Goal: Information Seeking & Learning: Learn about a topic

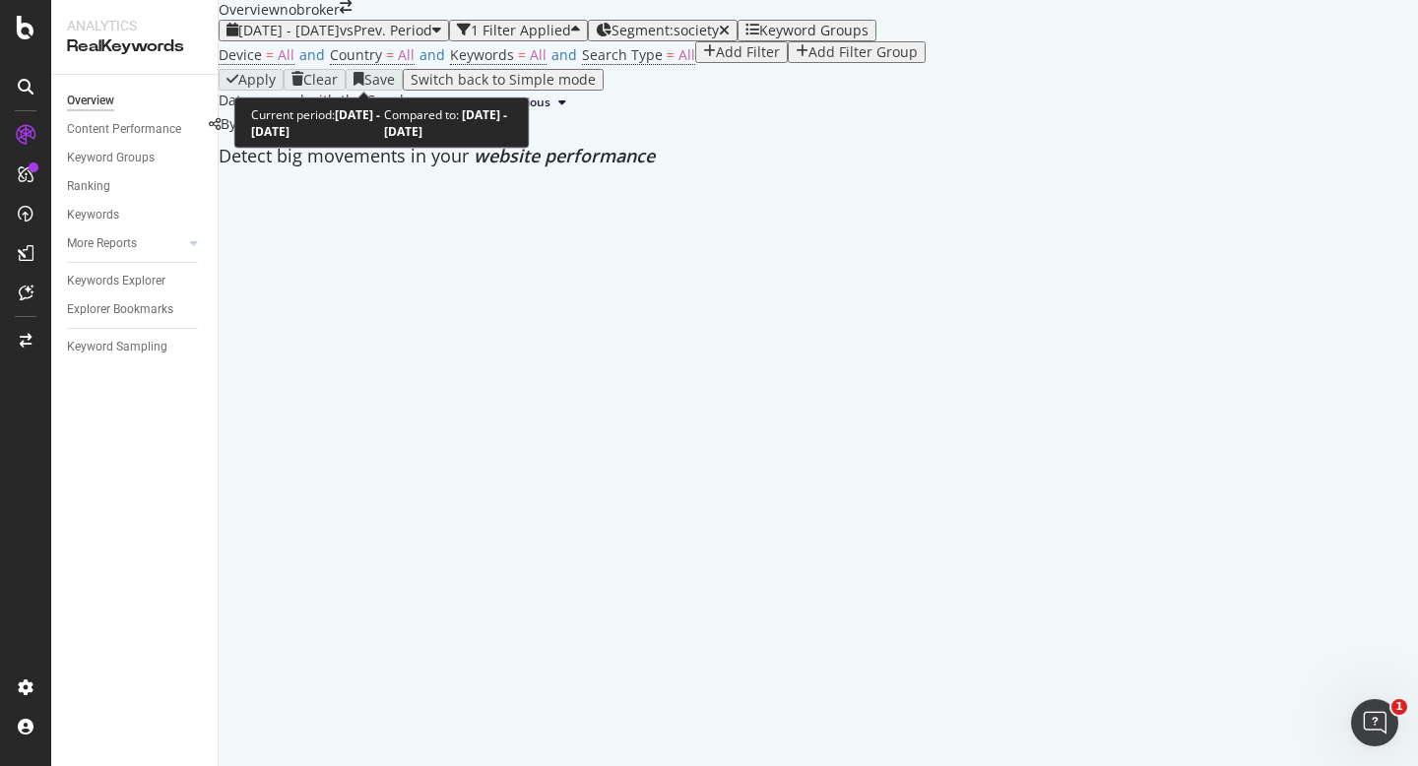
click at [396, 39] on span "vs Prev. Period" at bounding box center [386, 30] width 93 height 19
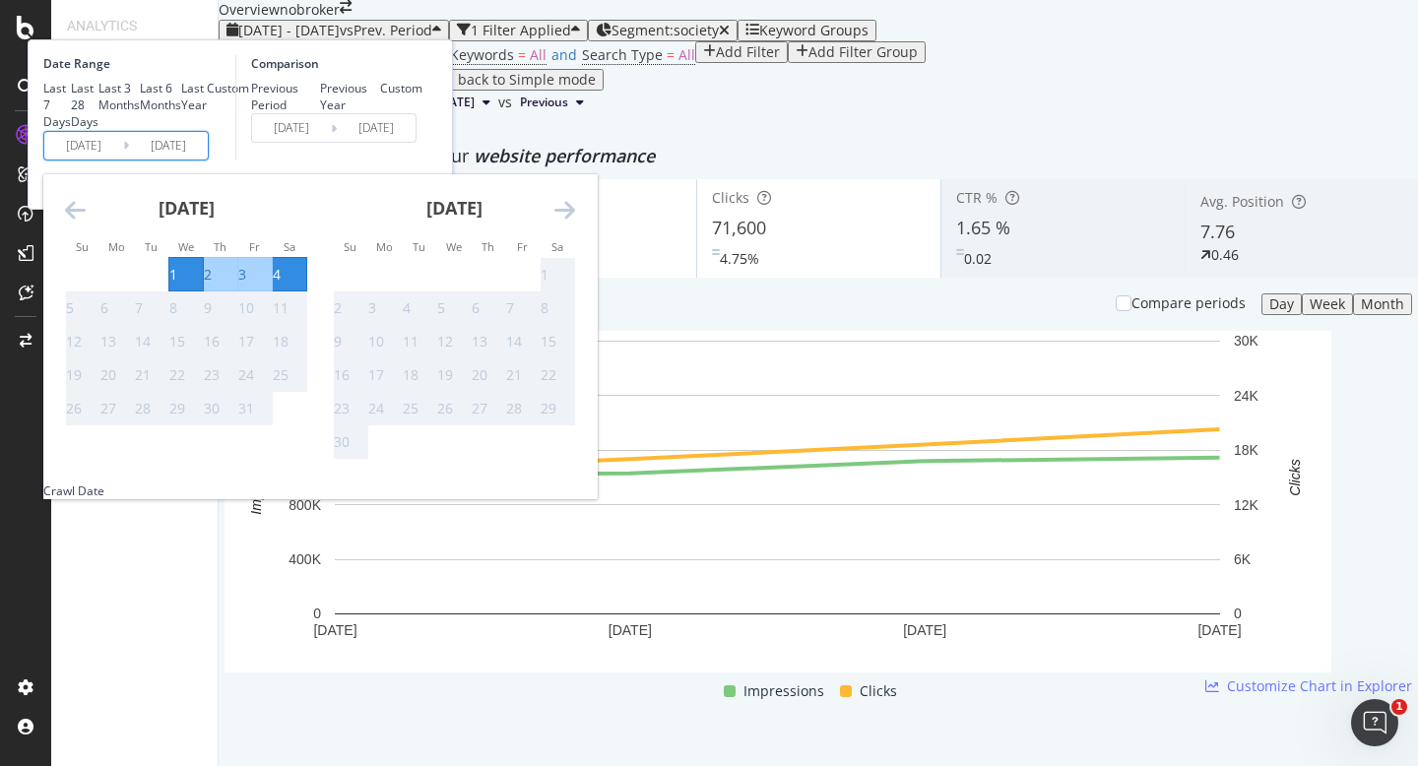
click at [123, 160] on input "2025/10/01" at bounding box center [83, 146] width 79 height 28
click at [423, 161] on div "Comparison Previous Period Previous Year Custom 2025/09/27 Navigate forward to …" at bounding box center [328, 107] width 187 height 105
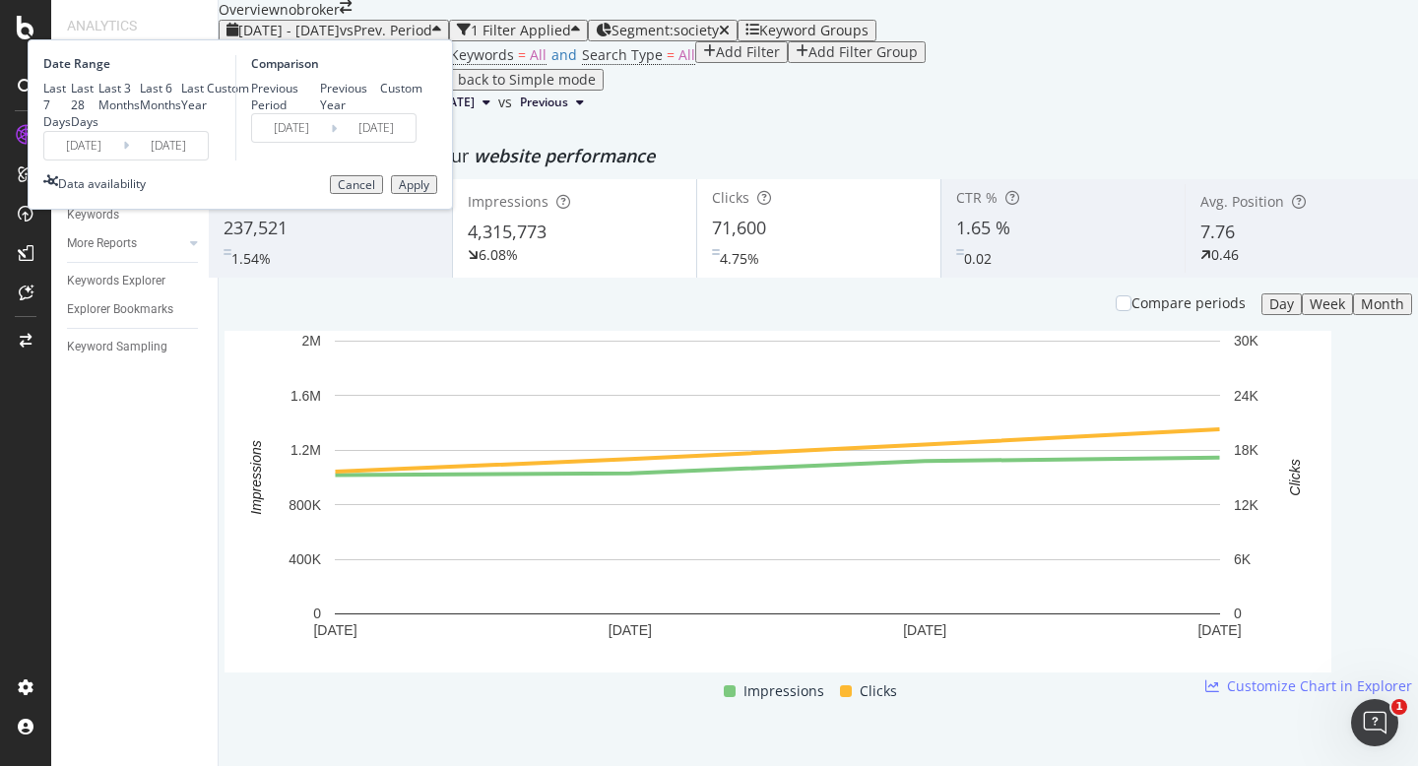
click at [375, 192] on div "Cancel" at bounding box center [356, 185] width 37 height 14
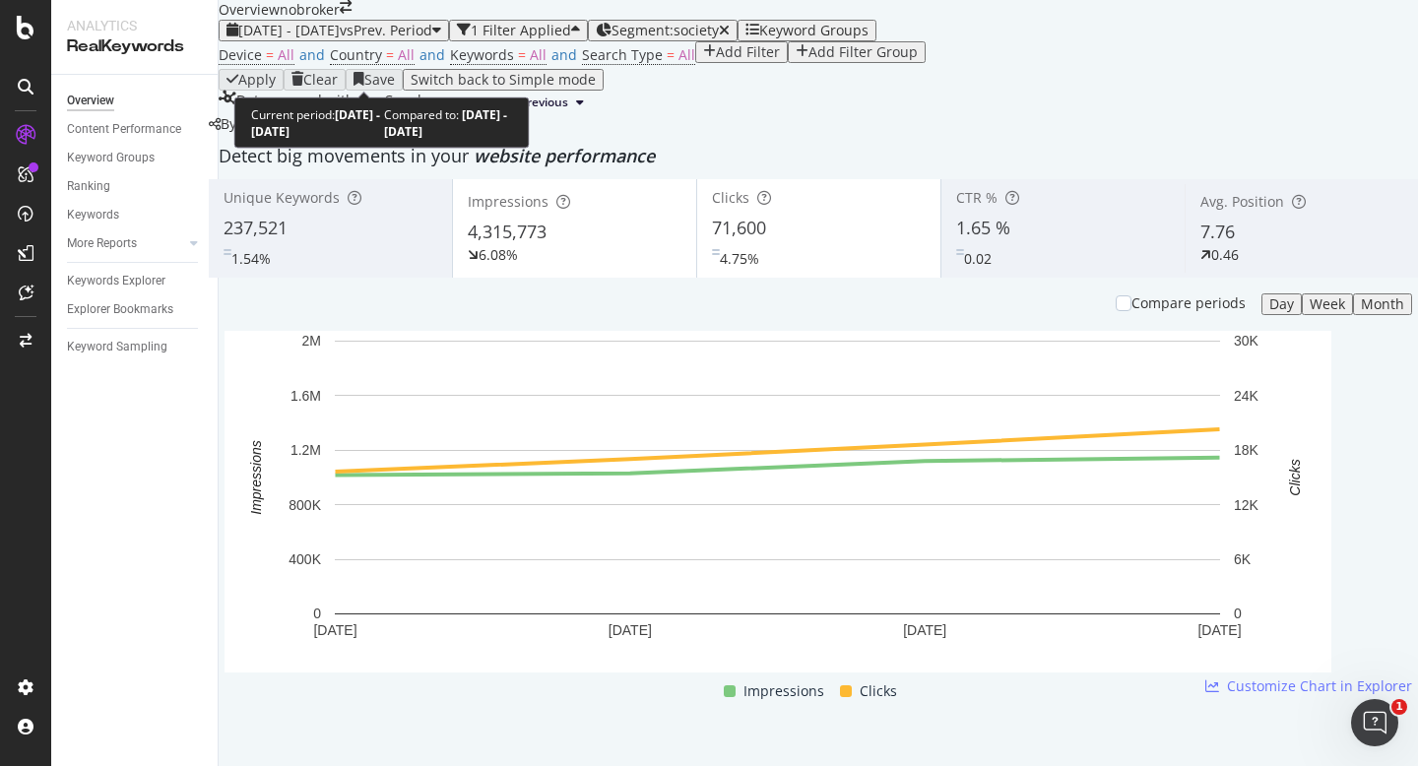
click at [333, 39] on span "[DATE] - [DATE]" at bounding box center [288, 30] width 101 height 19
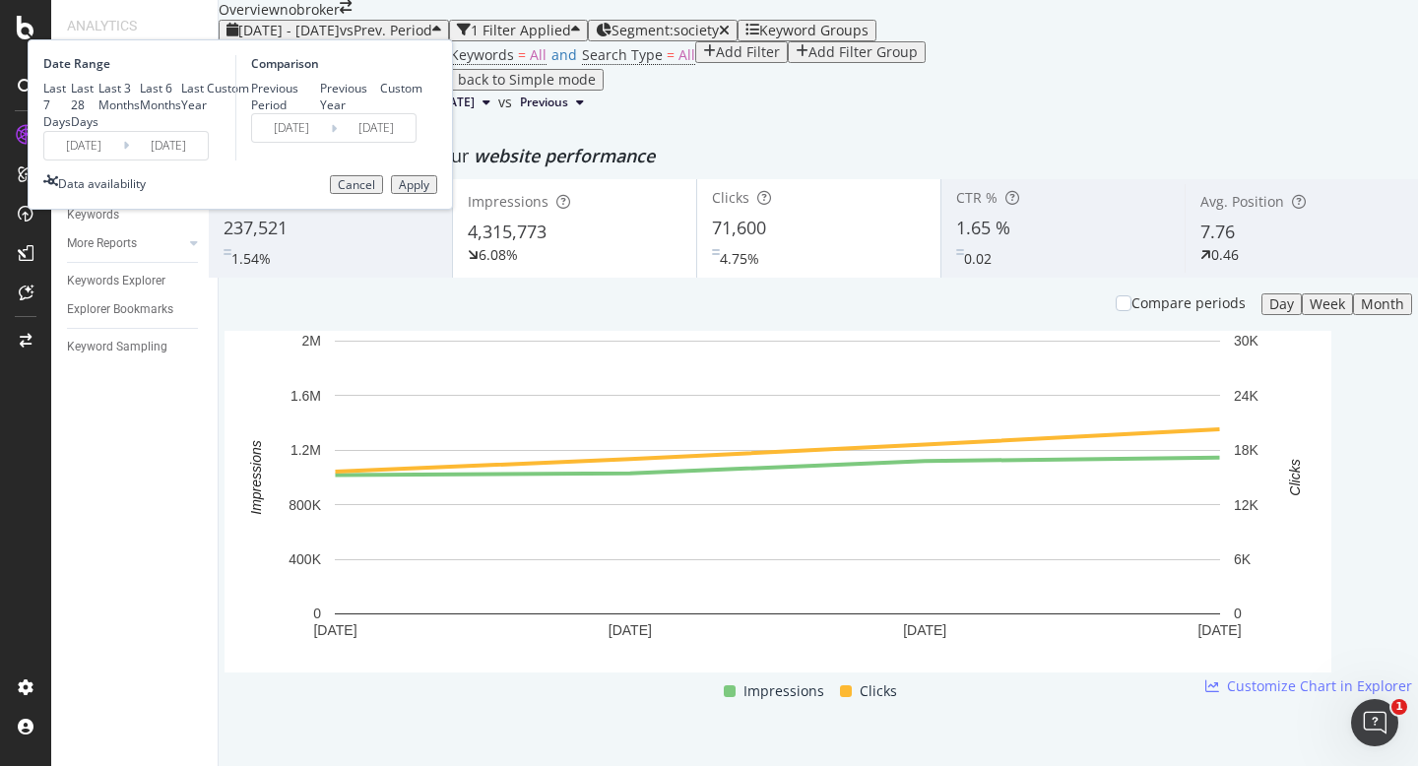
click at [123, 160] on input "2025/10/01" at bounding box center [83, 146] width 79 height 28
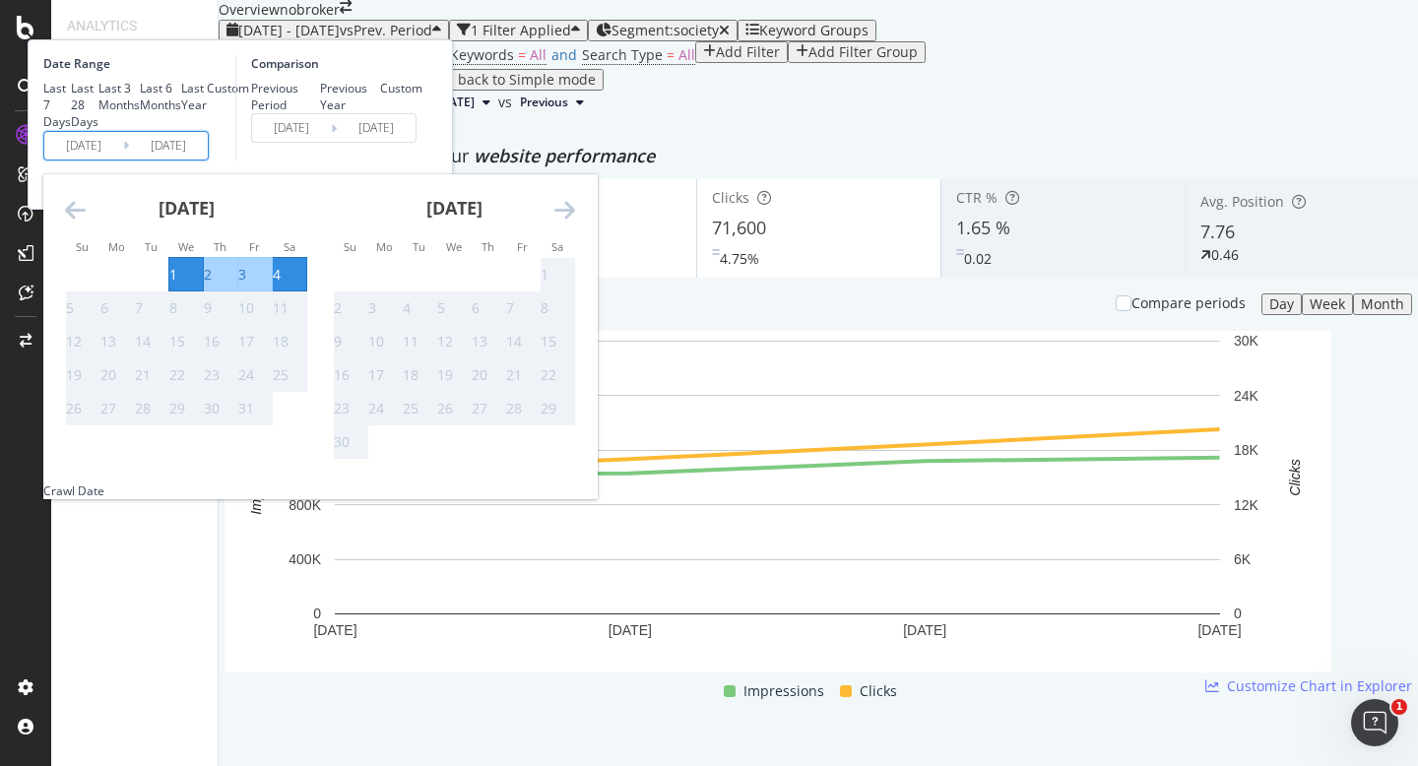
click at [423, 161] on div "Comparison Previous Period Previous Year Custom 2025/09/27 Navigate forward to …" at bounding box center [328, 107] width 187 height 105
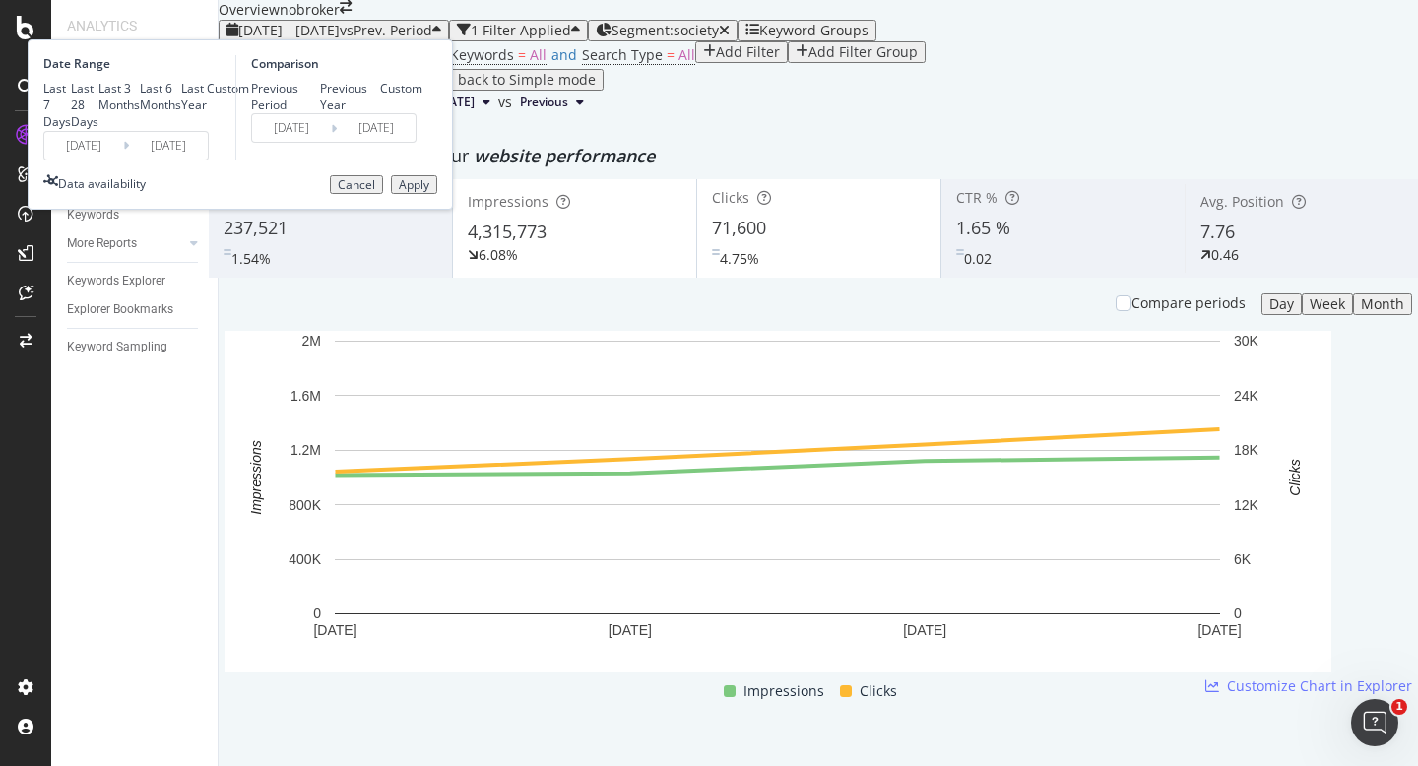
click at [375, 192] on div "Cancel" at bounding box center [356, 185] width 37 height 14
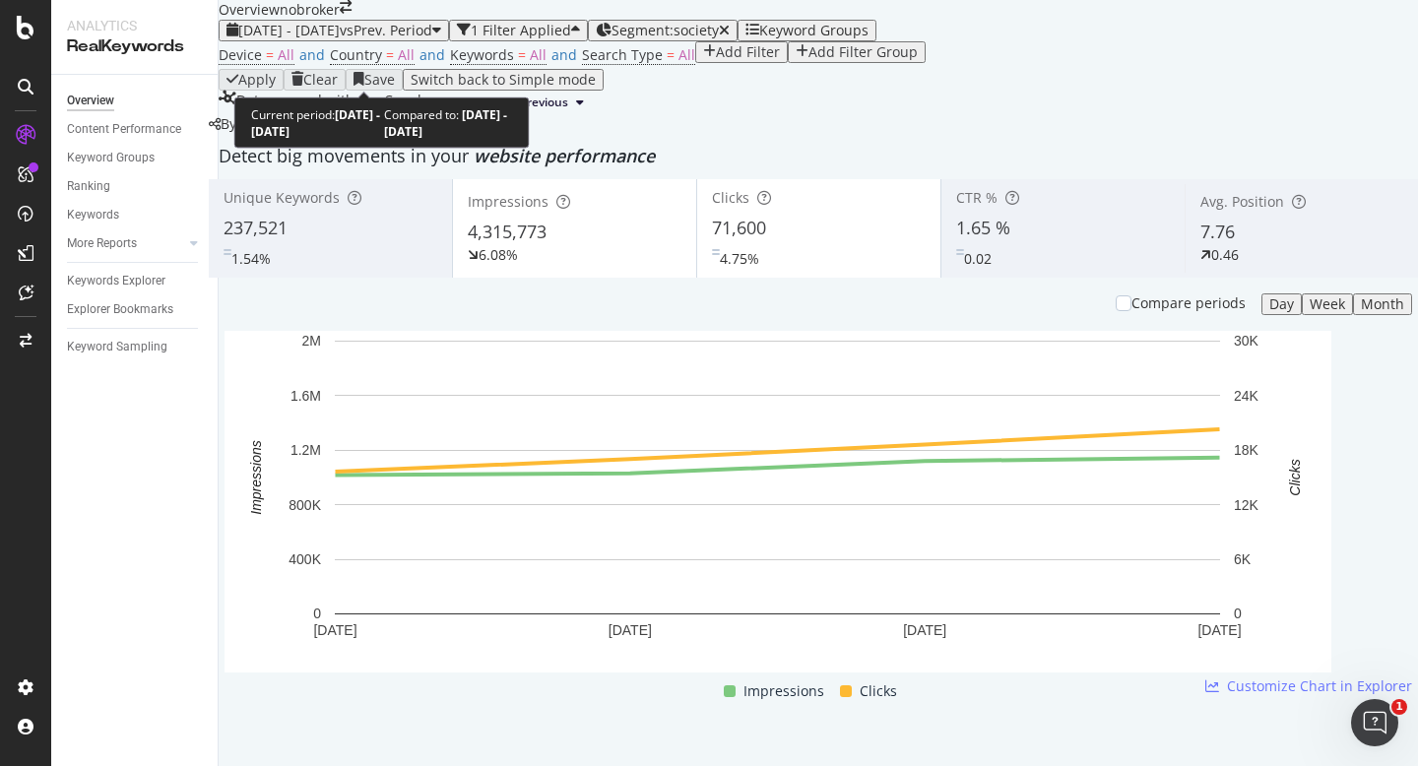
click at [403, 39] on span "vs Prev. Period" at bounding box center [386, 30] width 93 height 19
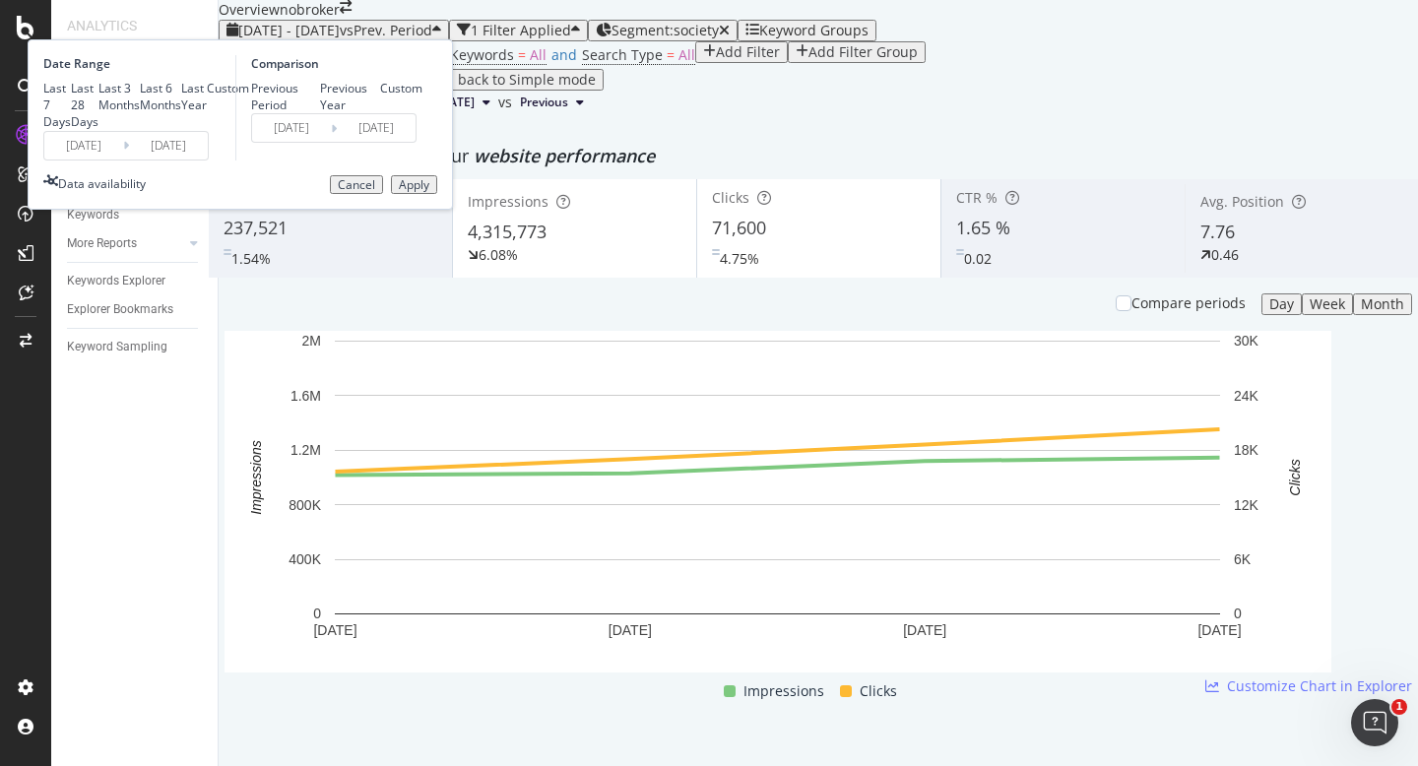
click at [123, 160] on input "2025/10/01" at bounding box center [83, 146] width 79 height 28
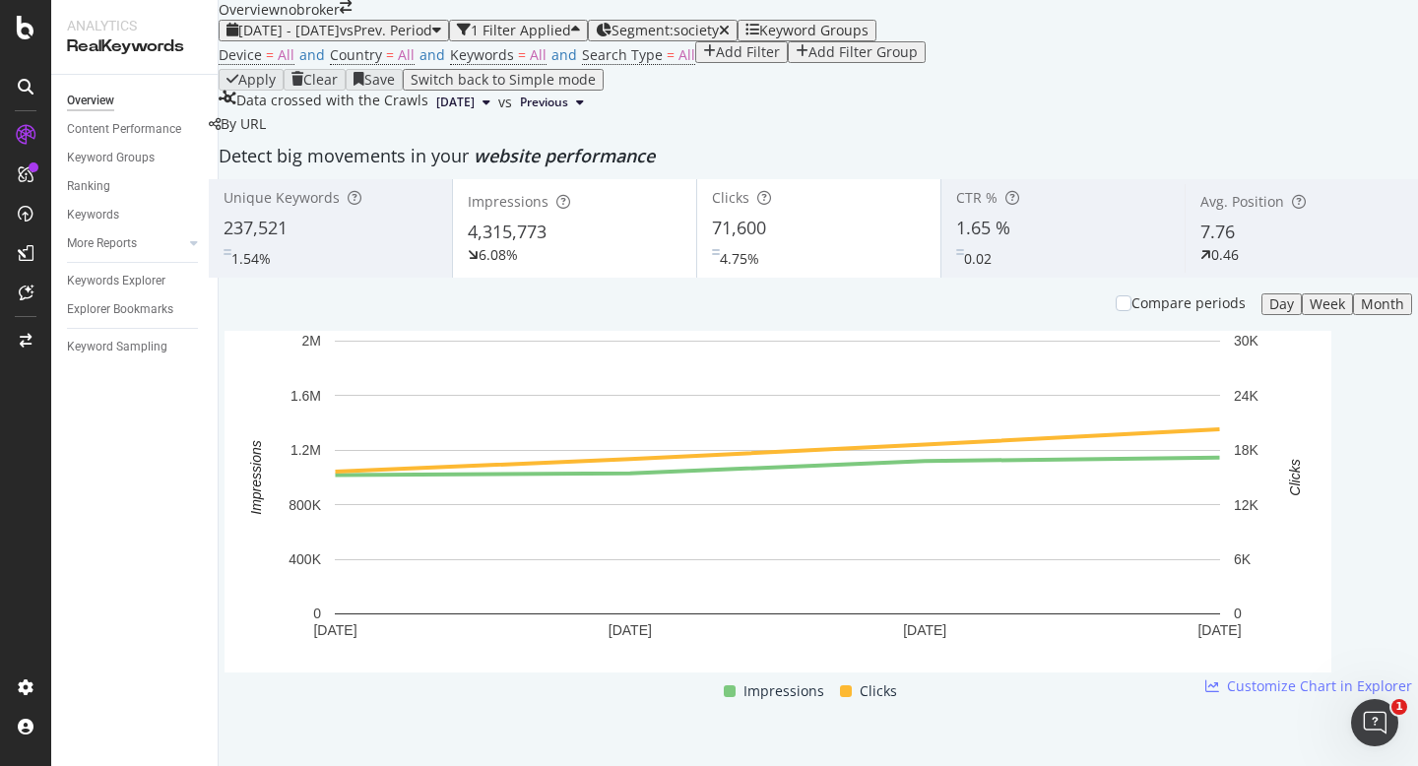
click at [823, 69] on div "Device = All and Country = All and Keywords = All and Search Type = All Add Fil…" at bounding box center [819, 55] width 1200 height 28
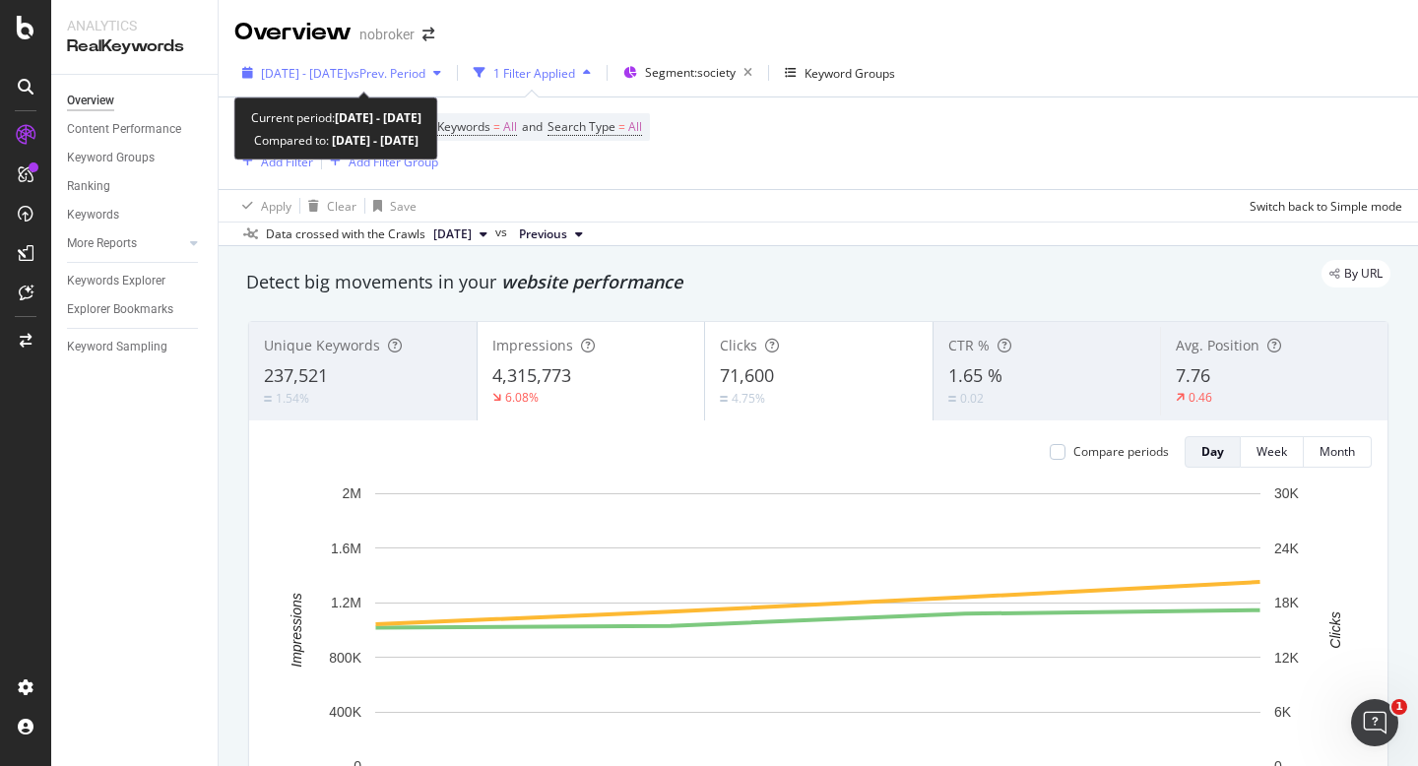
click at [348, 70] on span "[DATE] - [DATE]" at bounding box center [304, 73] width 87 height 17
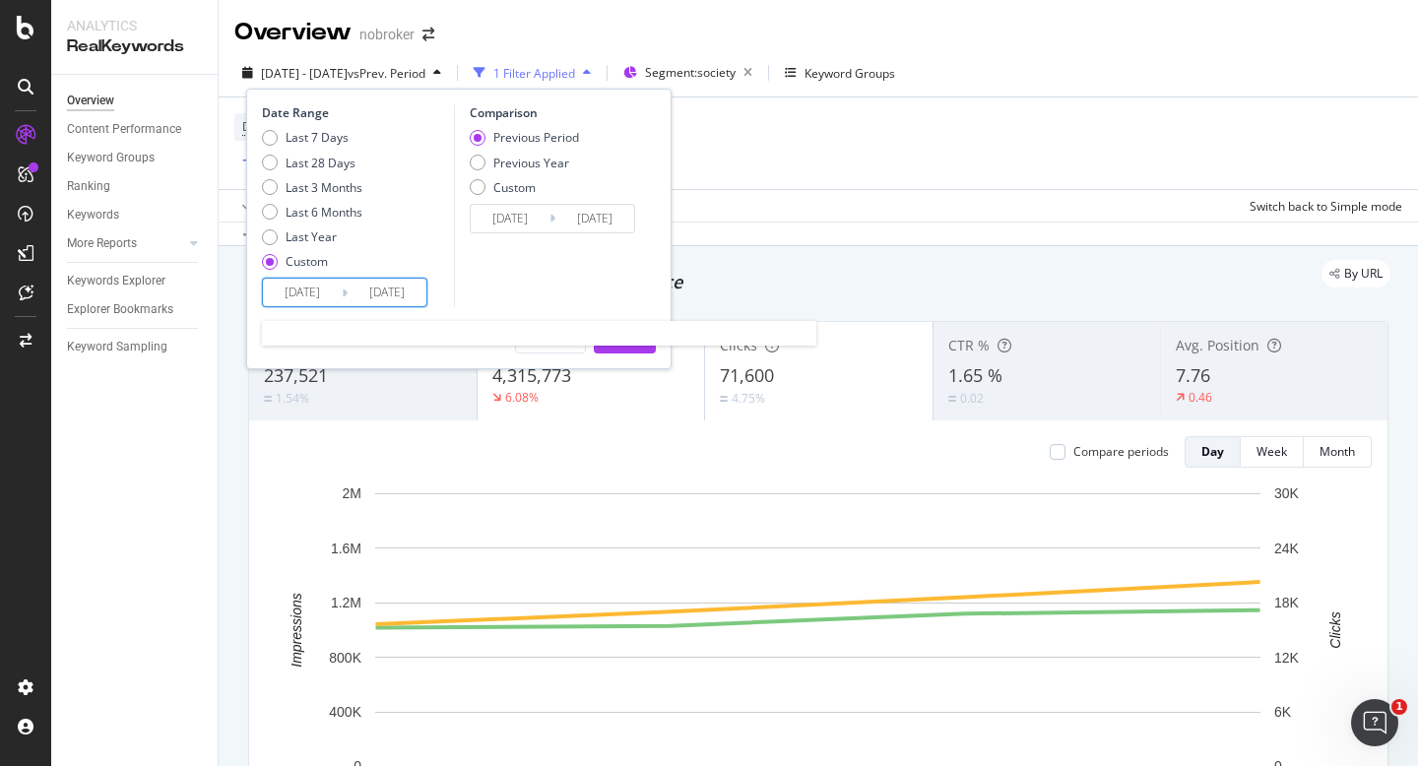
click at [300, 292] on input "2025/10/01" at bounding box center [302, 293] width 79 height 28
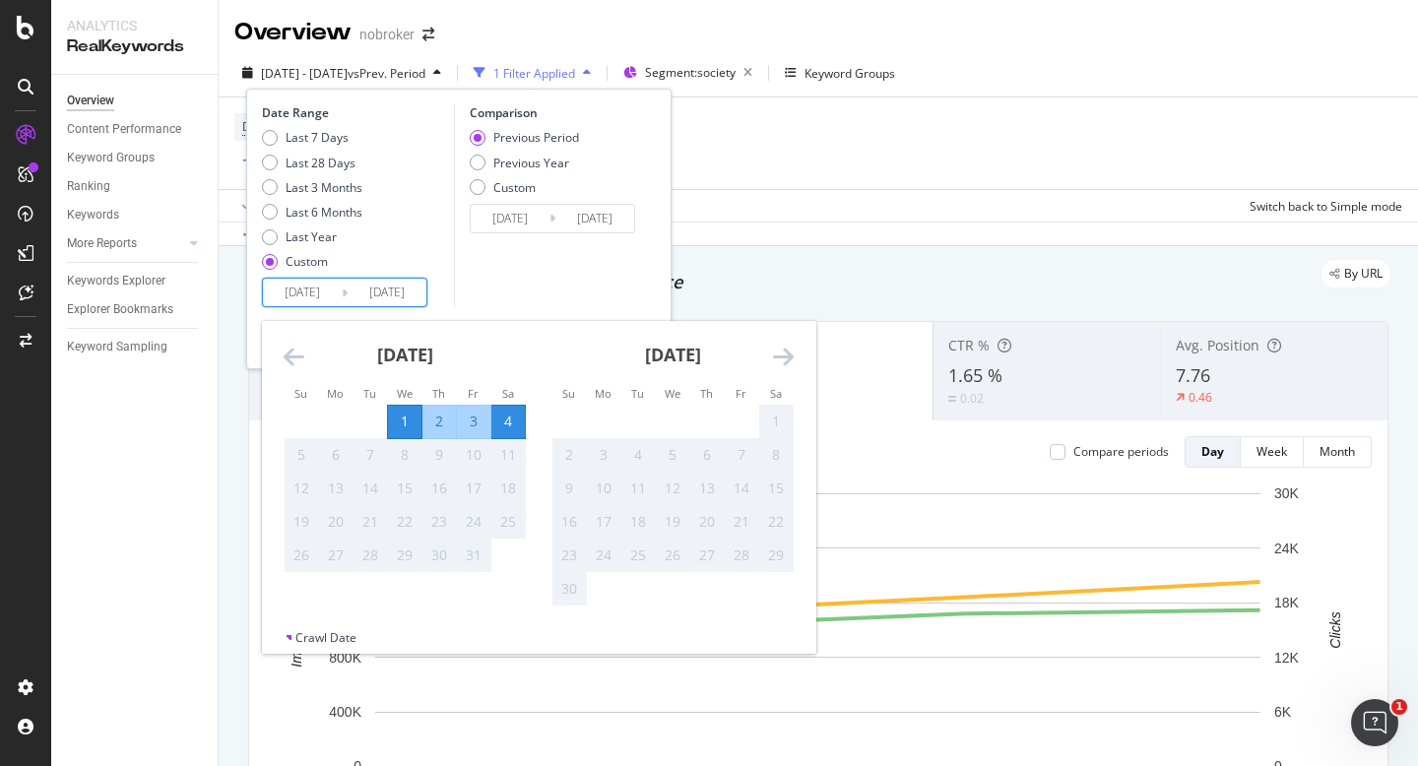
click at [611, 277] on div "Comparison Previous Period Previous Year Custom 2025/09/27 Navigate forward to …" at bounding box center [547, 205] width 187 height 203
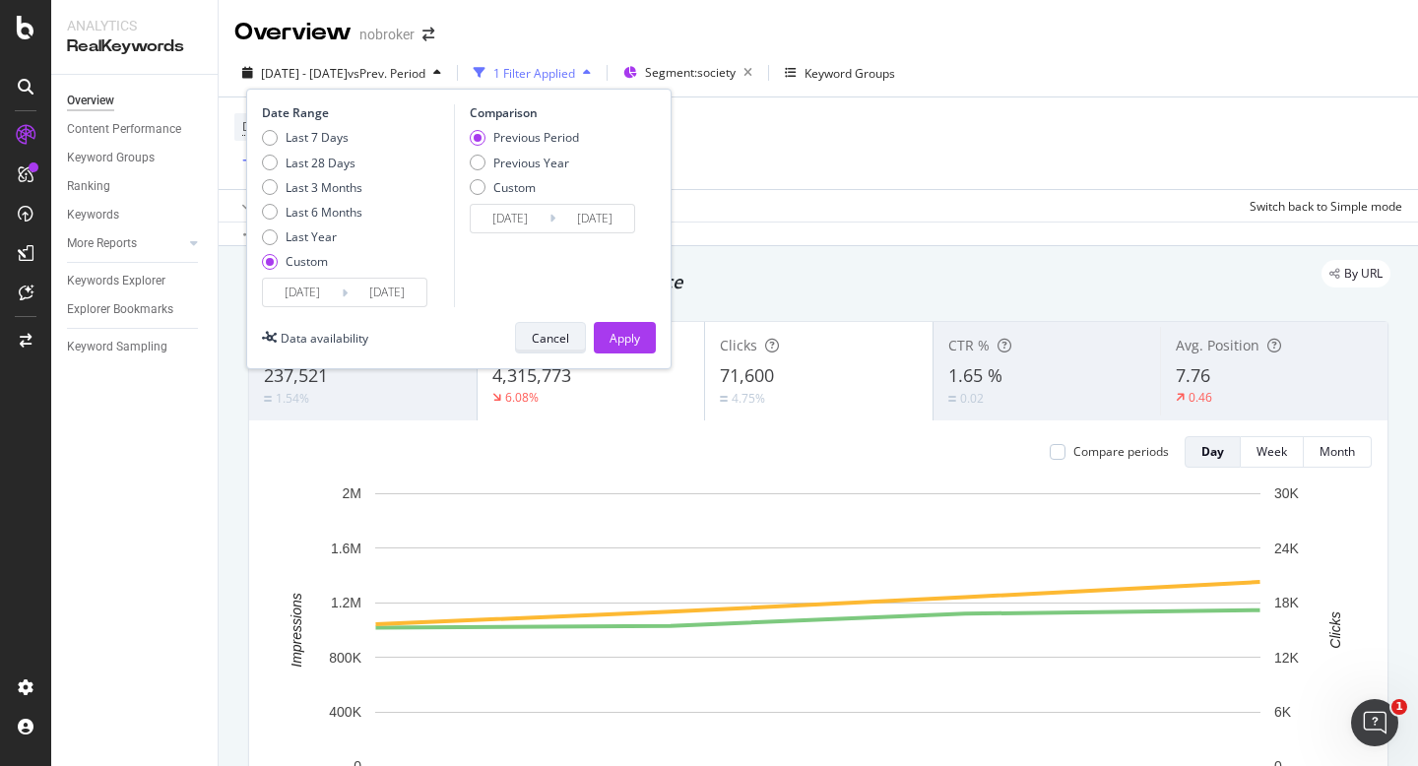
click at [554, 332] on div "Cancel" at bounding box center [550, 338] width 37 height 17
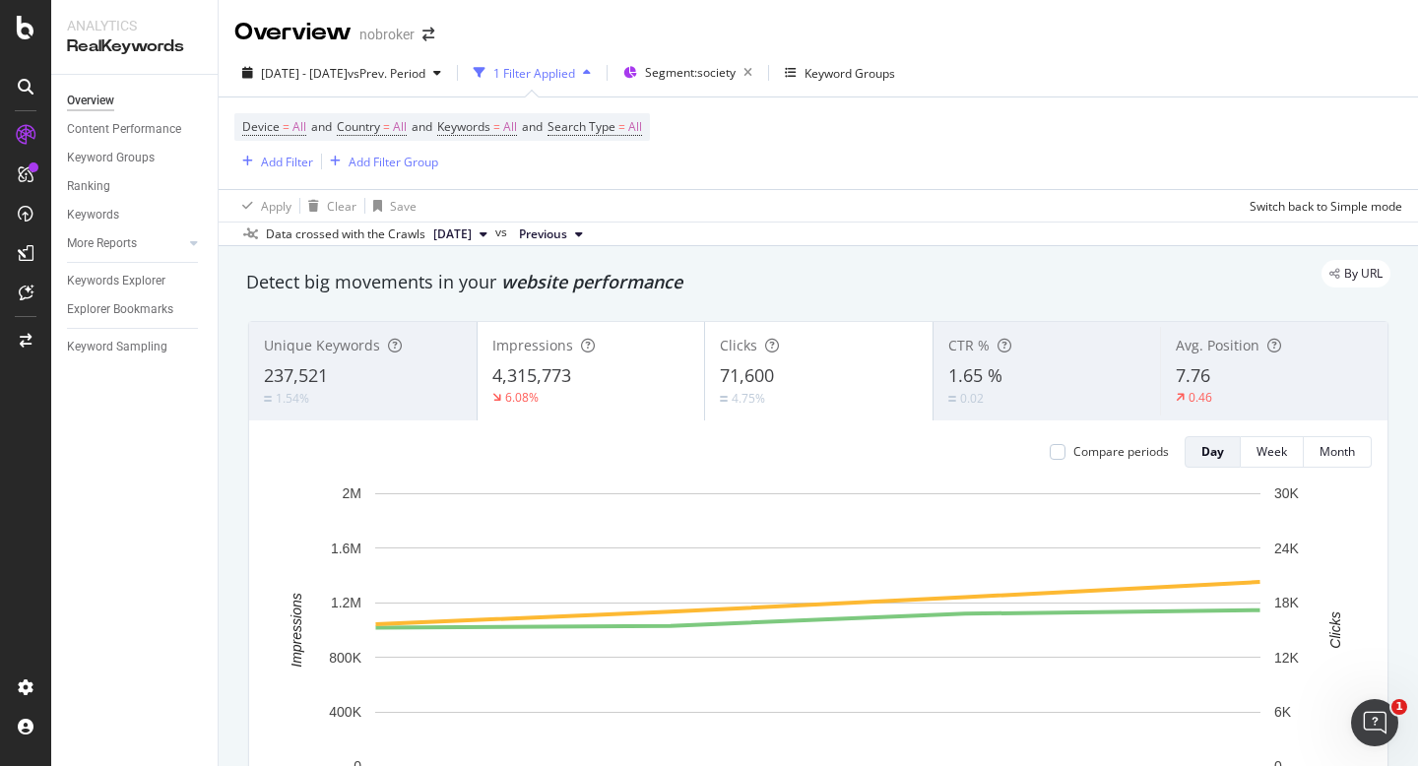
click at [361, 92] on div "2025 Oct. 1st - Oct. 4th vs Prev. Period 1 Filter Applied Segment: society Keyw…" at bounding box center [819, 76] width 1200 height 39
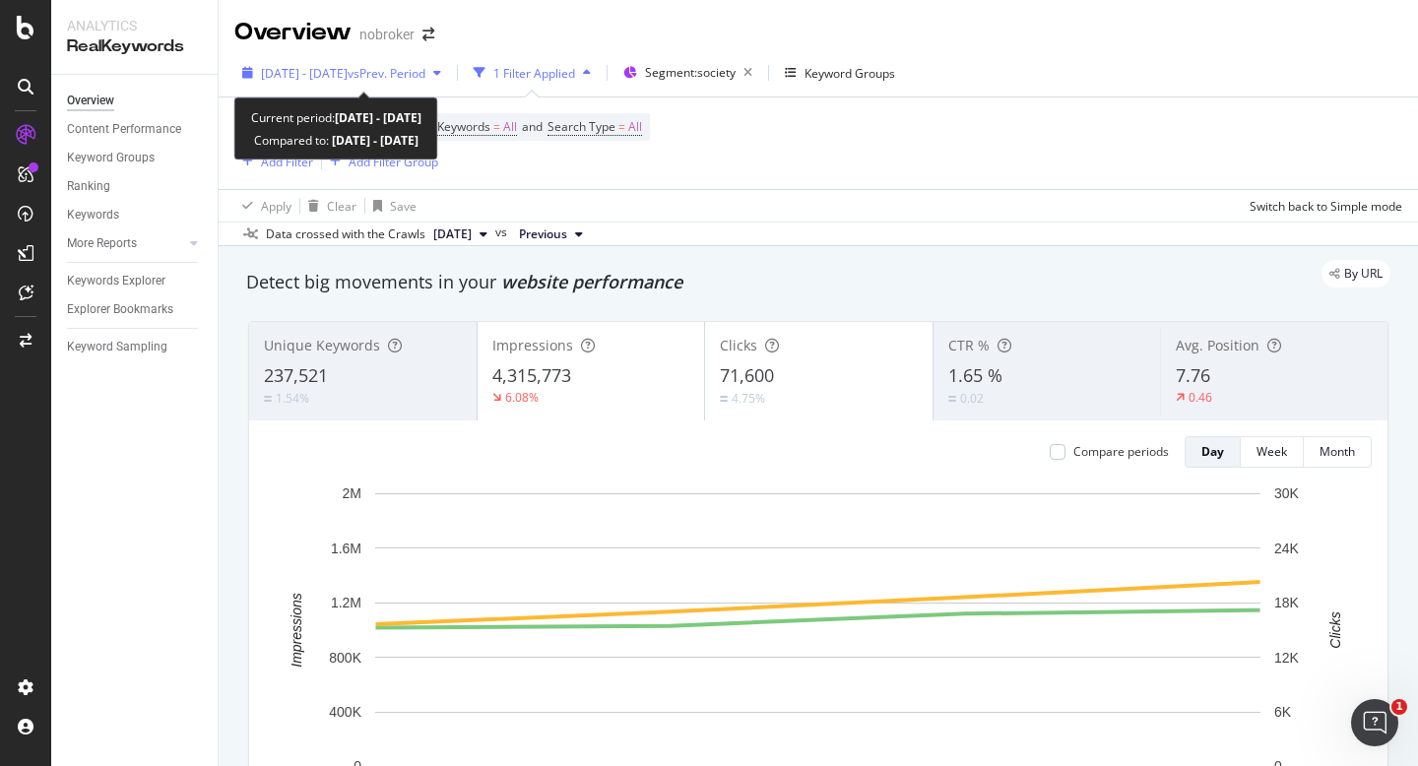
click at [348, 68] on span "[DATE] - [DATE]" at bounding box center [304, 73] width 87 height 17
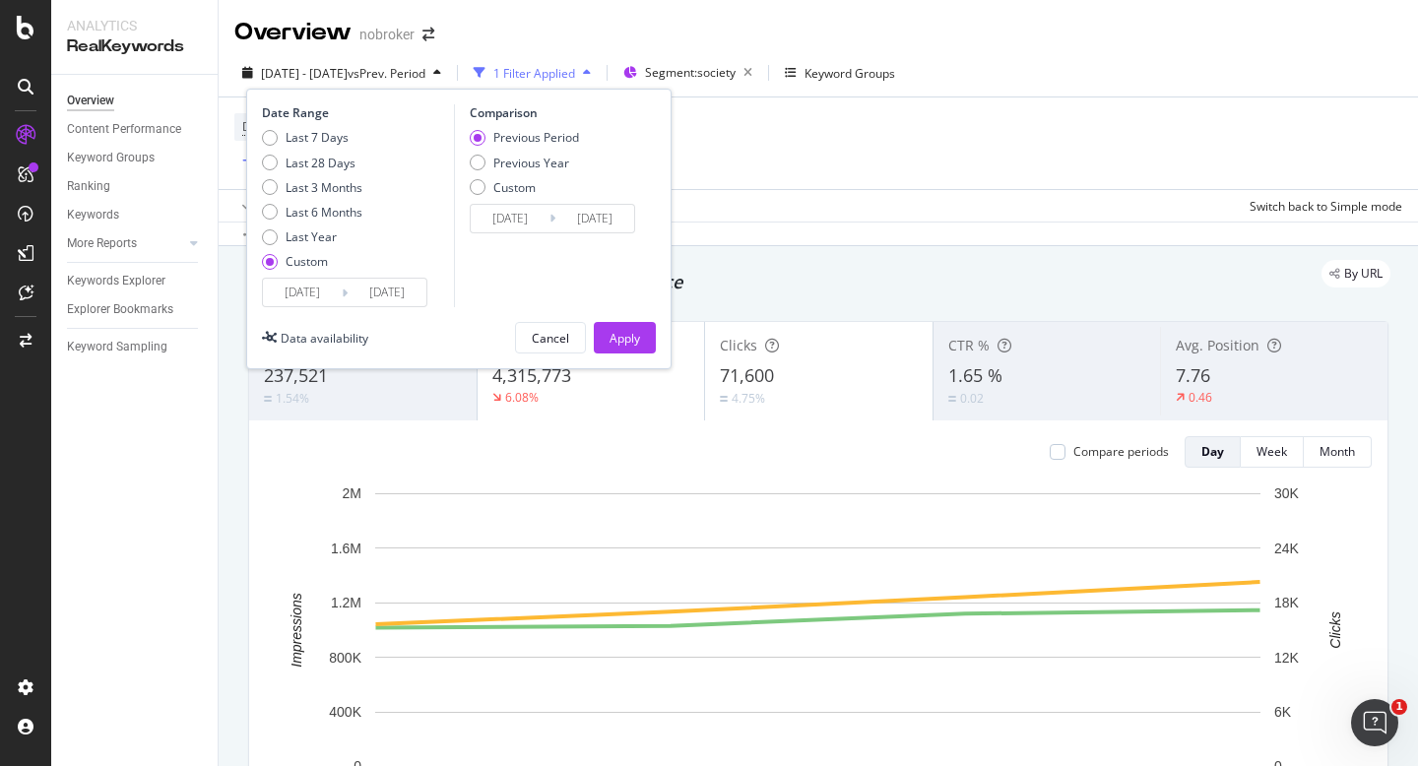
click at [310, 307] on div "Date Range Last 7 Days Last 28 Days Last 3 Months Last 6 Months Last Year Custo…" at bounding box center [458, 229] width 425 height 281
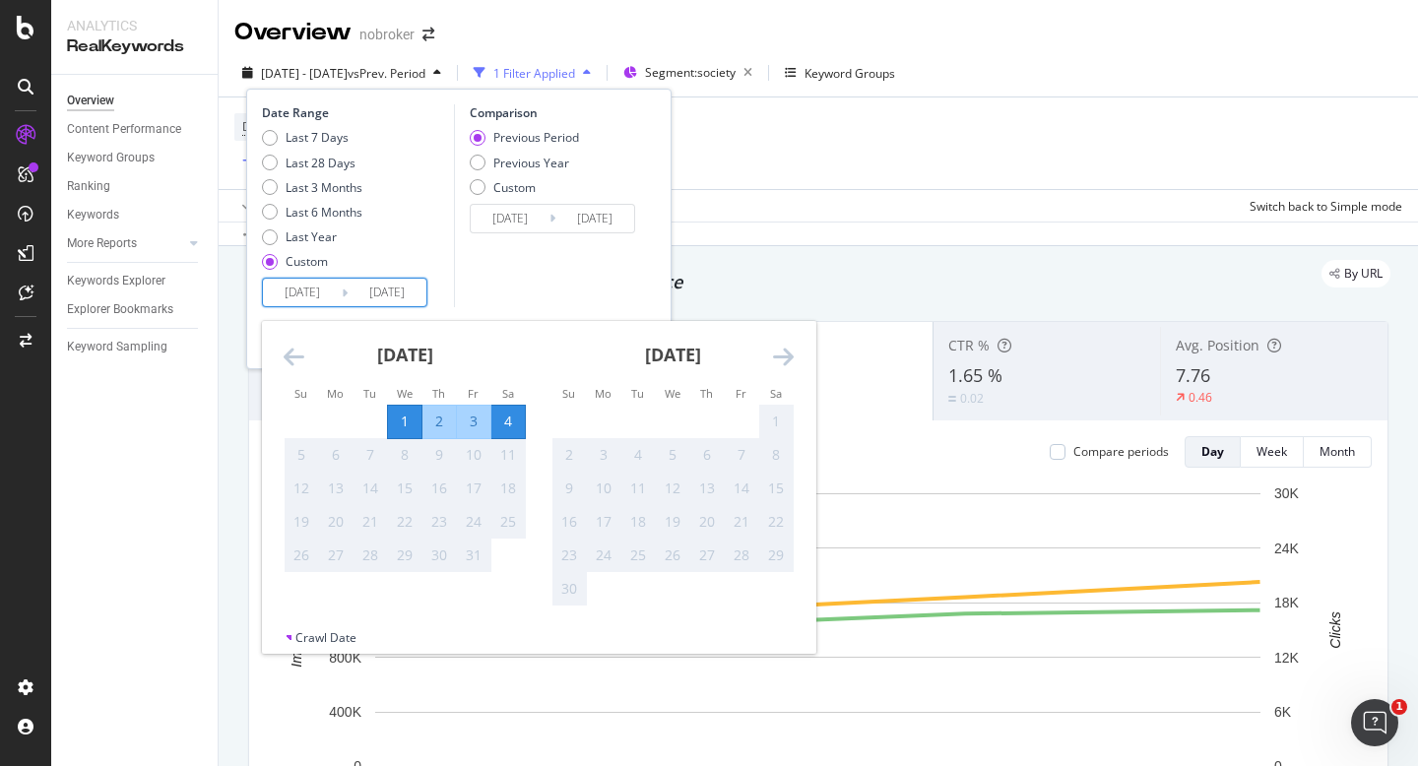
click at [314, 289] on input "2025/10/01" at bounding box center [302, 293] width 79 height 28
click at [484, 265] on div "Comparison Previous Period Previous Year Custom 2025/09/27 Navigate forward to …" at bounding box center [547, 205] width 187 height 203
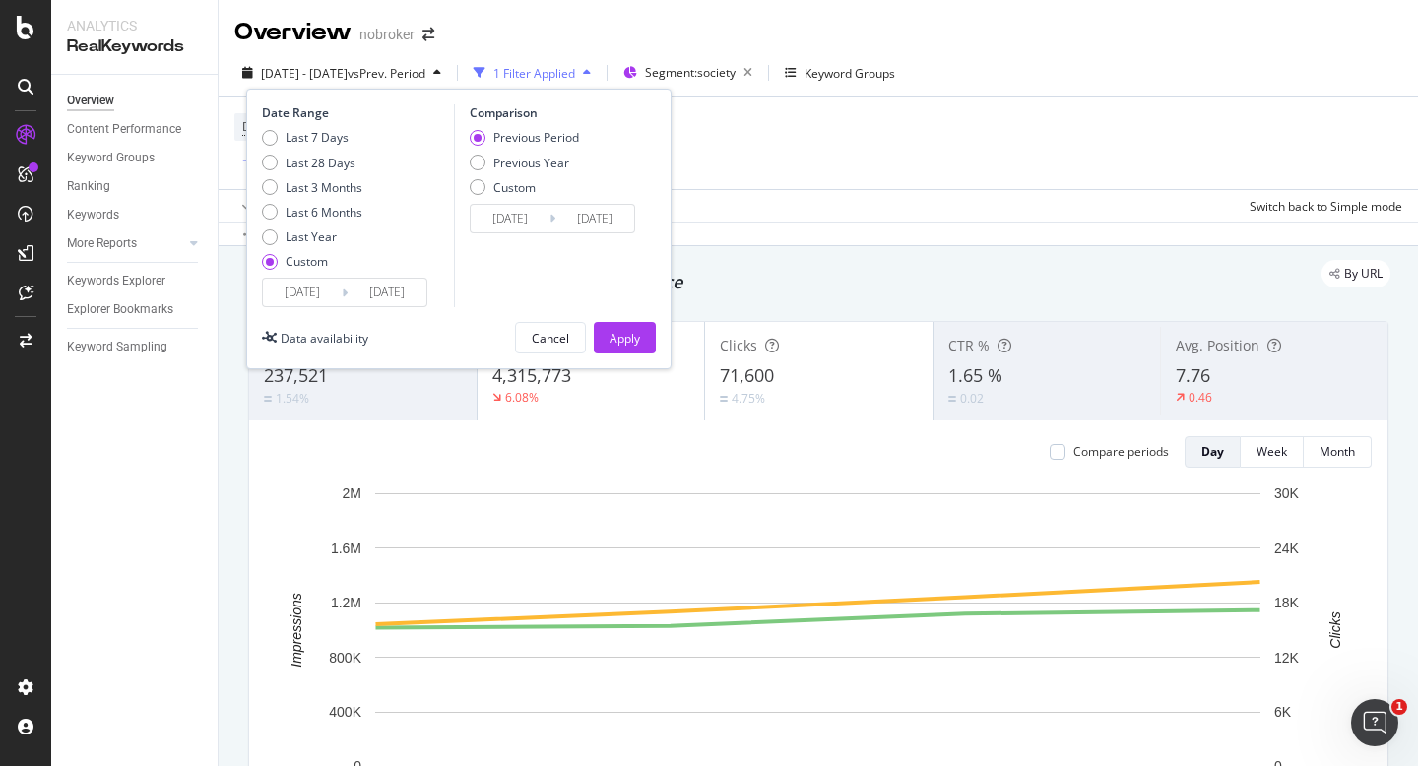
click at [522, 325] on button "Cancel" at bounding box center [550, 338] width 71 height 32
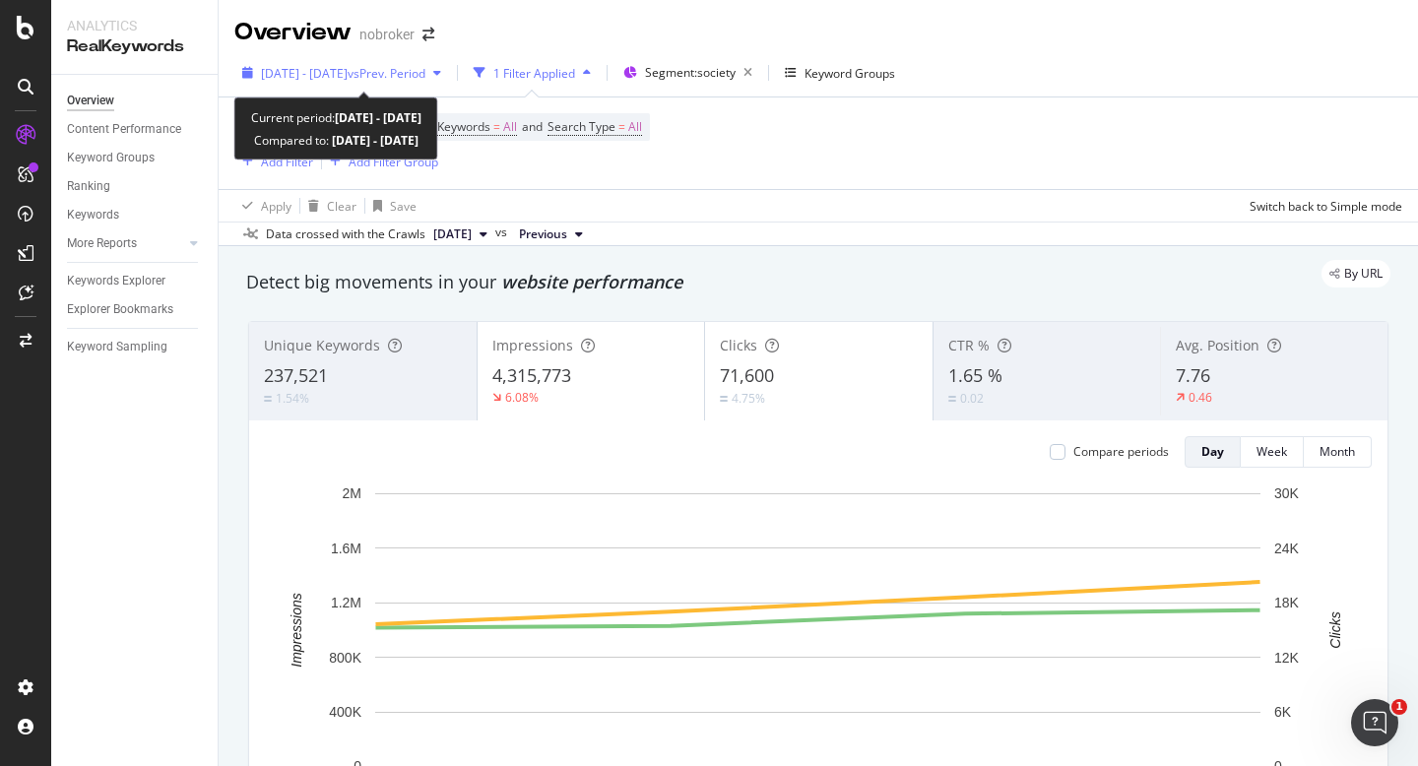
click at [372, 60] on div "2025 Oct. 1st - Oct. 4th vs Prev. Period" at bounding box center [341, 73] width 215 height 30
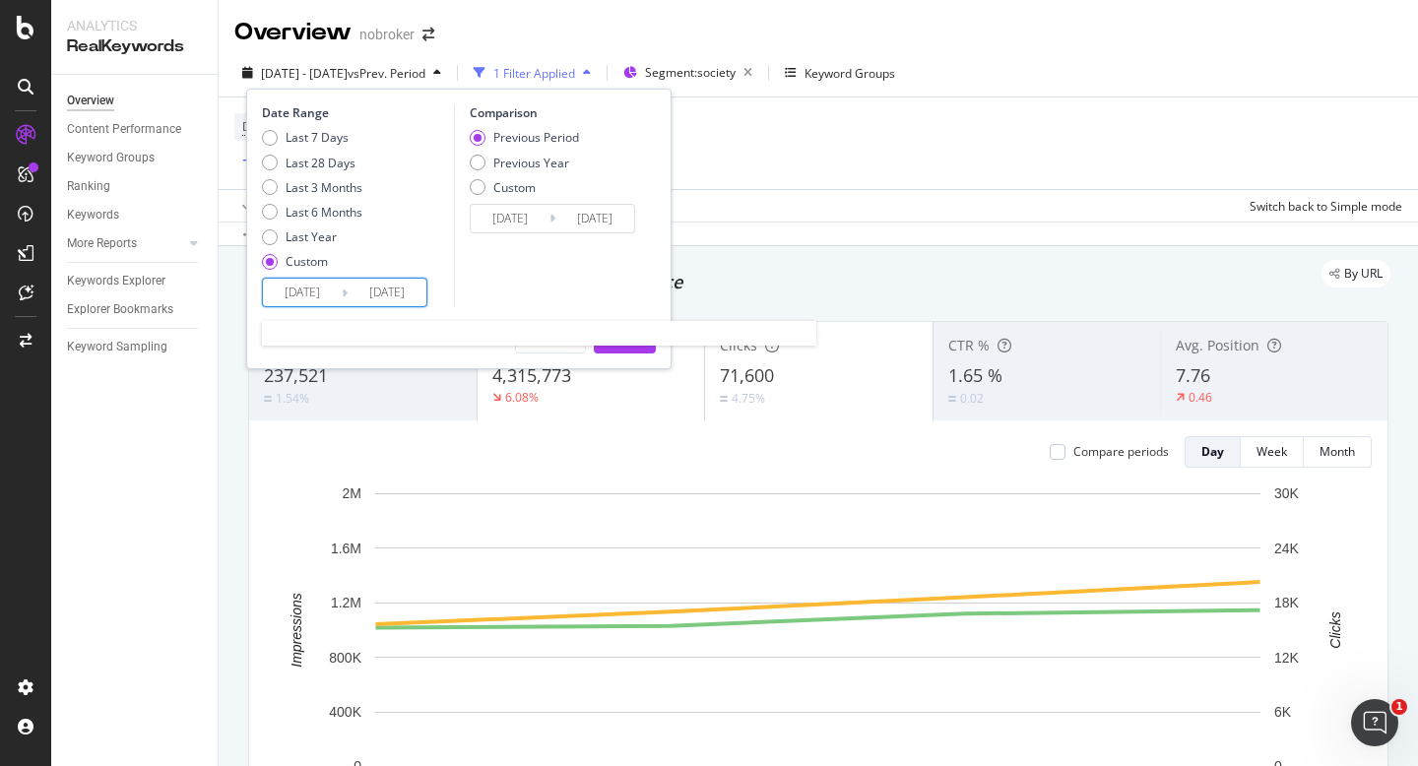
click at [308, 294] on input "2025/10/01" at bounding box center [302, 293] width 79 height 28
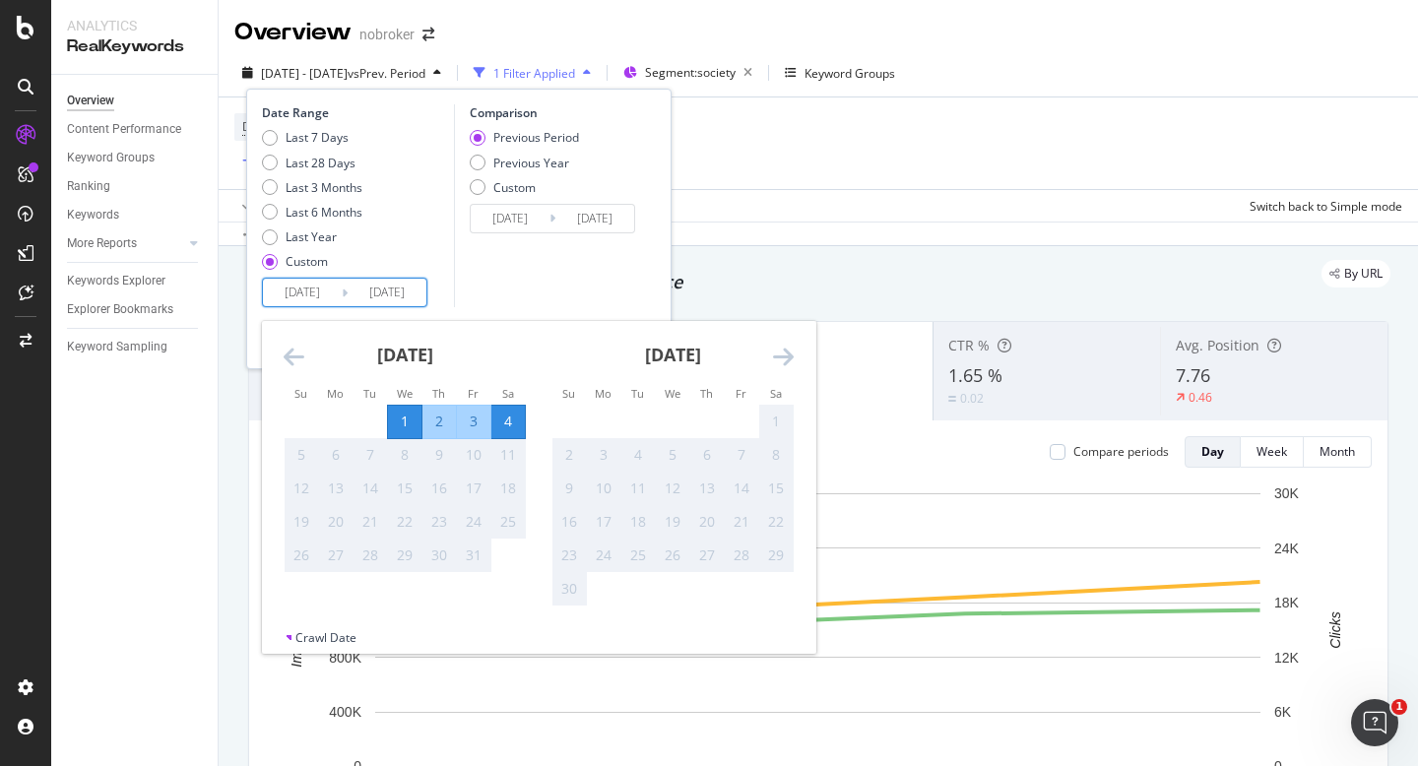
click at [504, 267] on div "Comparison Previous Period Previous Year Custom 2025/09/27 Navigate forward to …" at bounding box center [547, 205] width 187 height 203
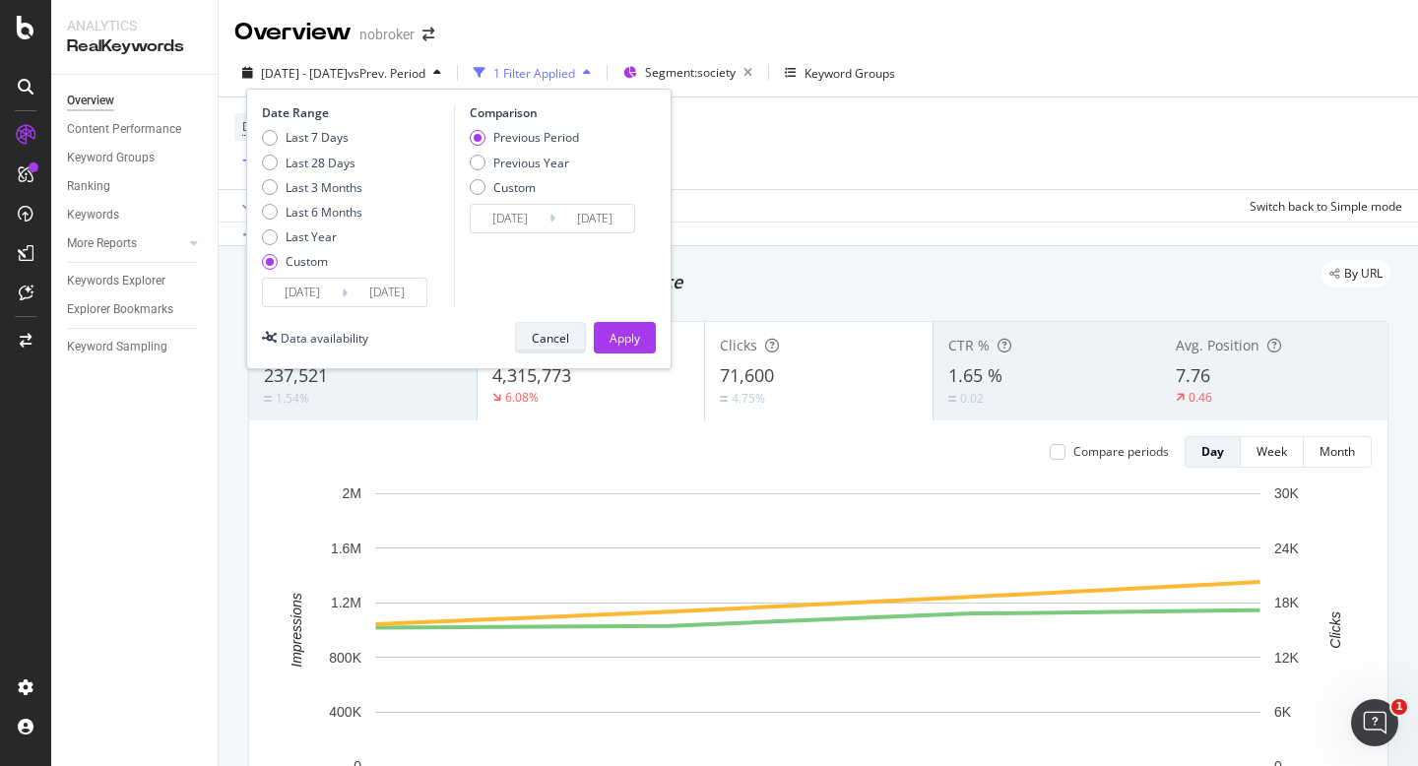
click at [539, 345] on div "Cancel" at bounding box center [550, 338] width 37 height 17
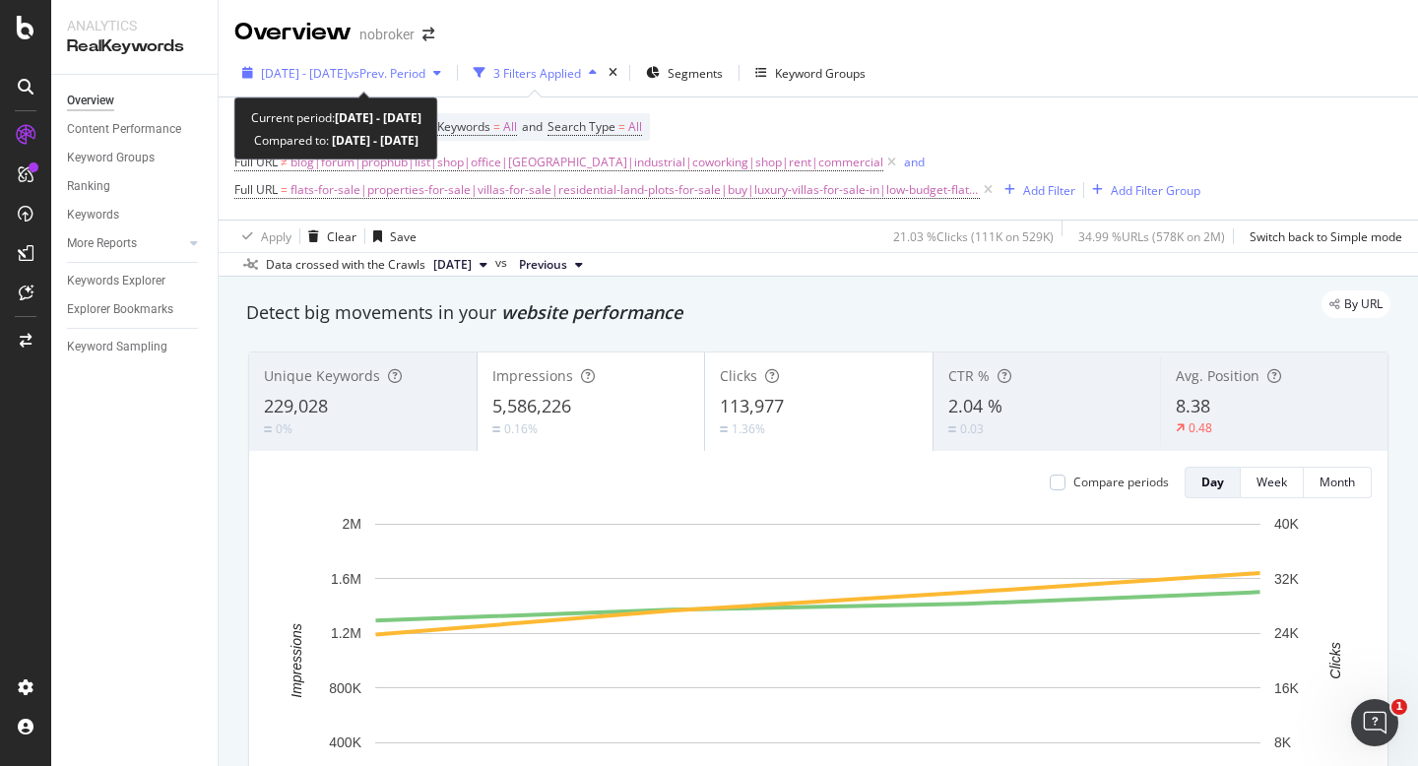
click at [332, 66] on span "[DATE] - [DATE]" at bounding box center [304, 73] width 87 height 17
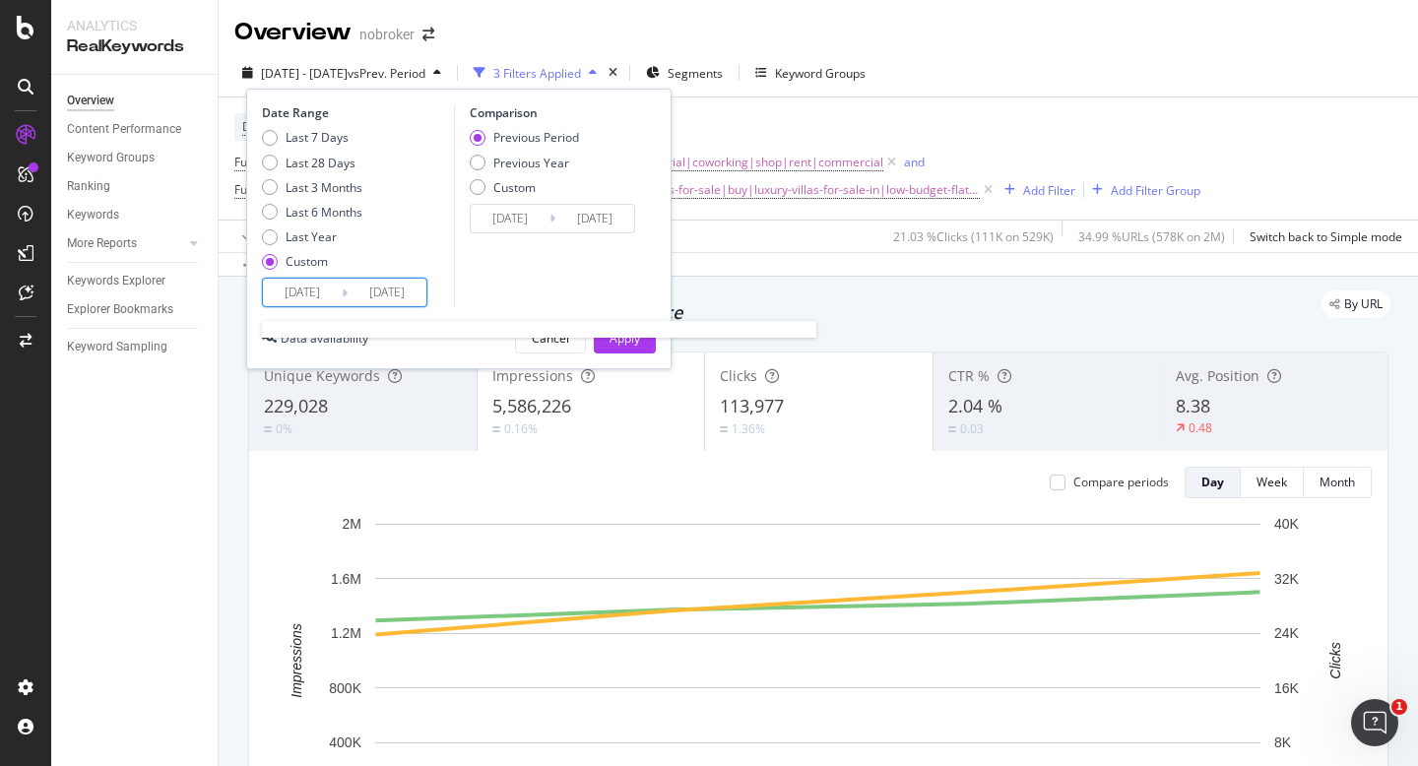
click at [315, 295] on input "2025/10/01" at bounding box center [302, 293] width 79 height 28
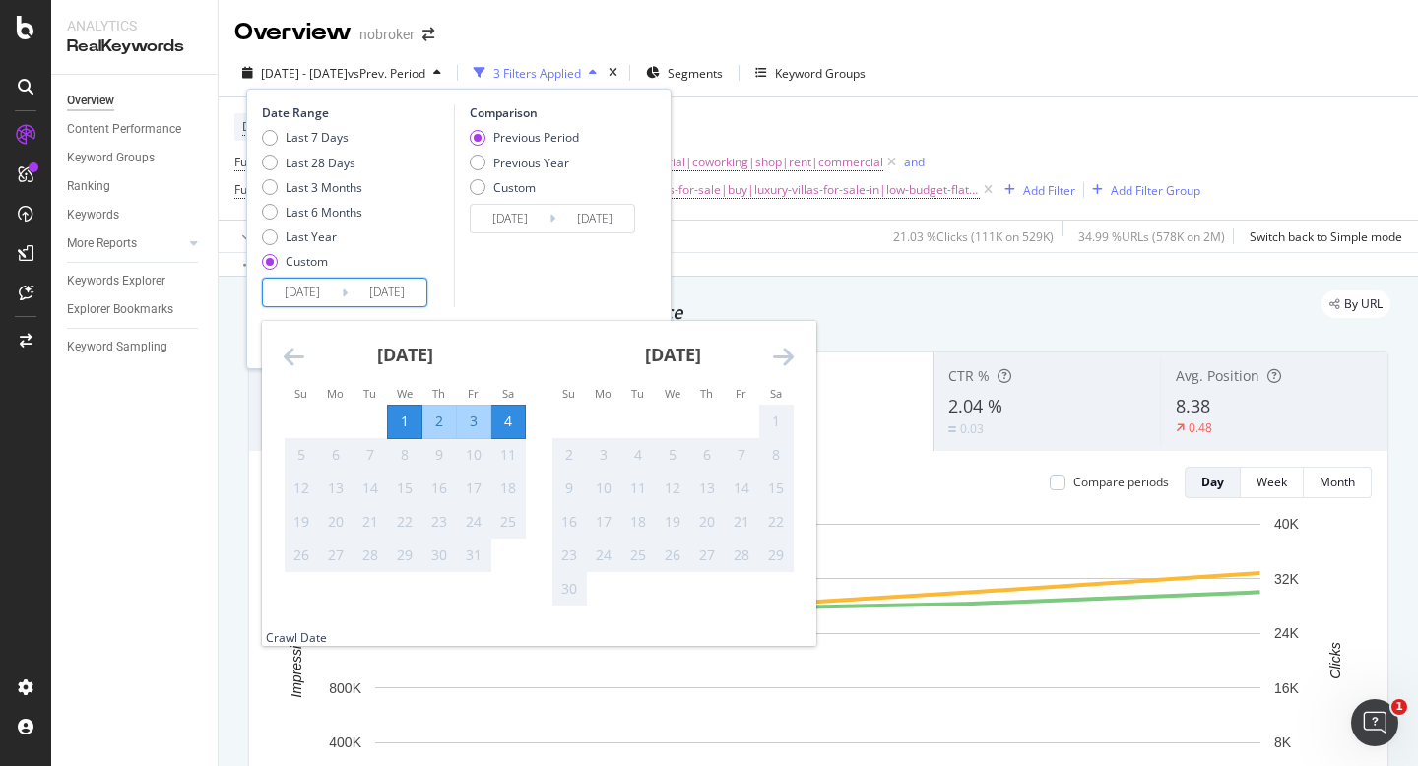
click at [508, 283] on div "Comparison Previous Period Previous Year Custom 2025/09/27 Navigate forward to …" at bounding box center [547, 205] width 187 height 203
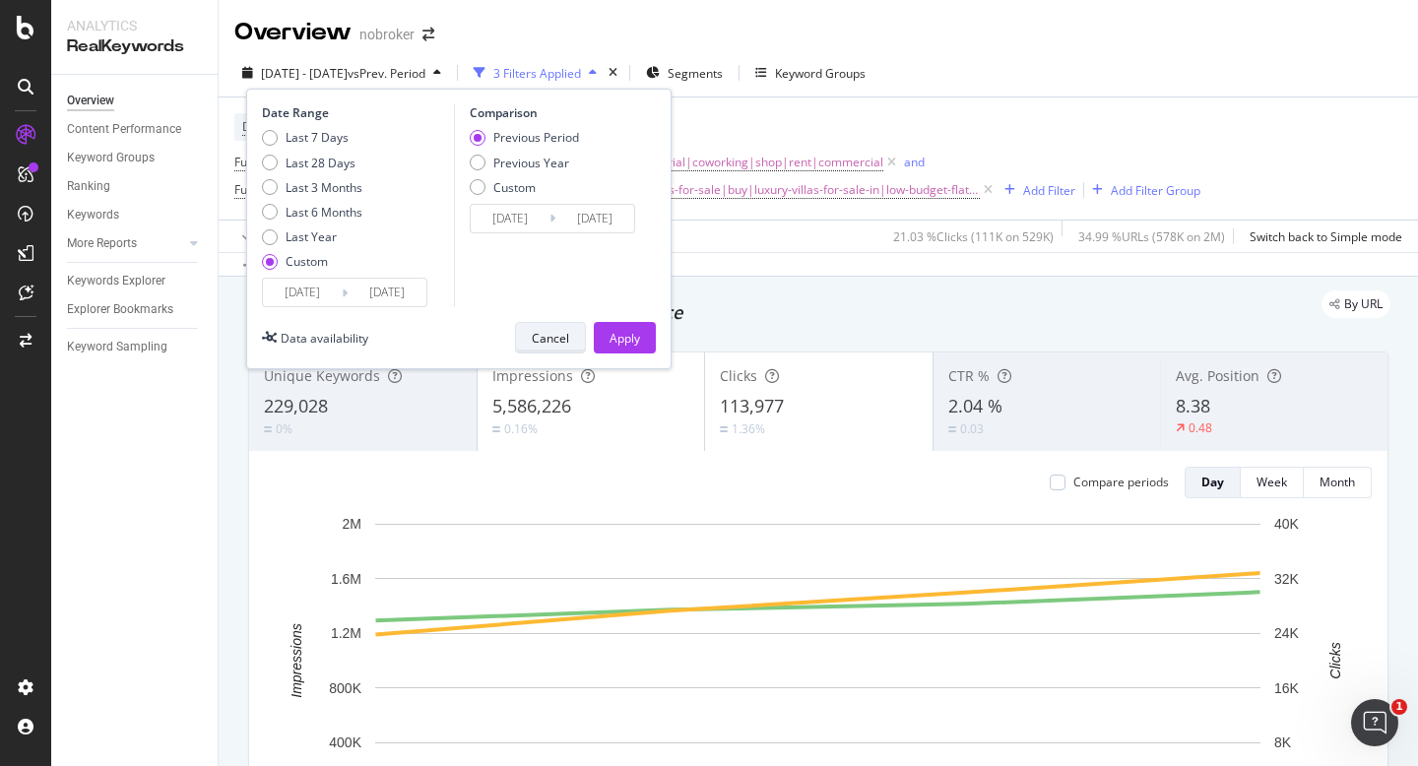
click at [530, 335] on button "Cancel" at bounding box center [550, 338] width 71 height 32
